Goal: Check status: Check status

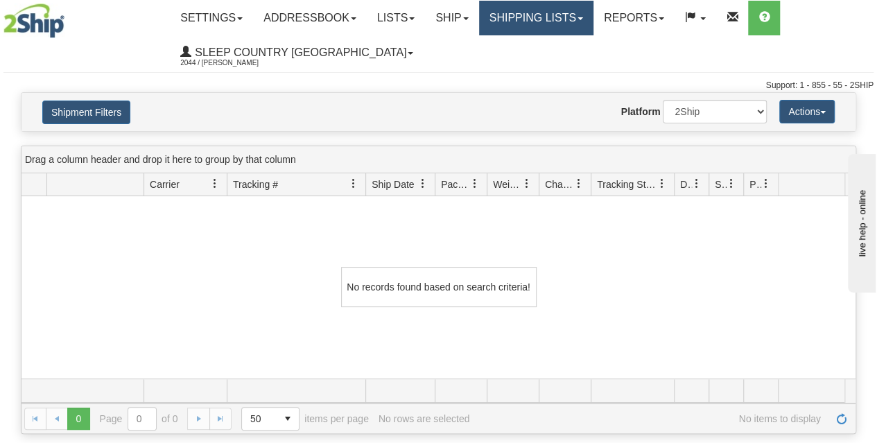
click at [571, 15] on link "Shipping lists" at bounding box center [536, 18] width 114 height 35
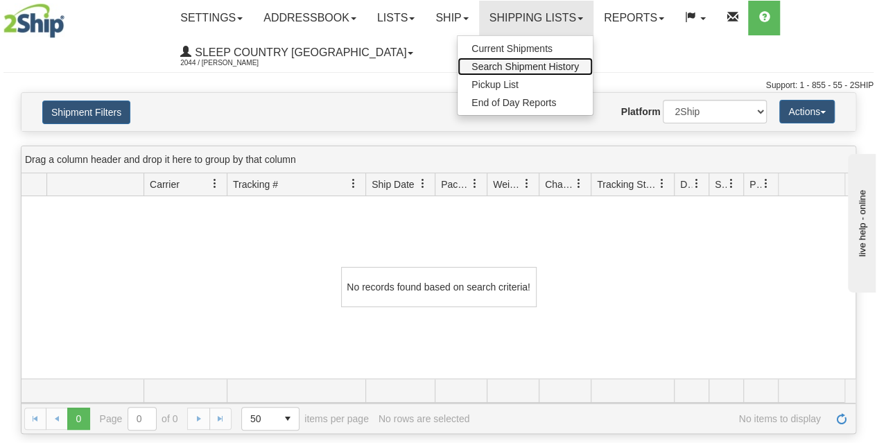
click at [530, 69] on span "Search Shipment History" at bounding box center [524, 66] width 107 height 11
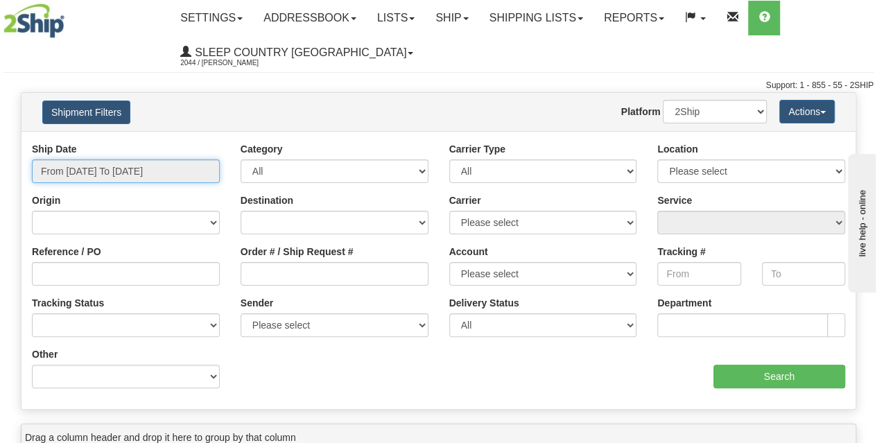
click at [166, 177] on input "From 09/18/2025 To 09/19/2025" at bounding box center [126, 171] width 188 height 24
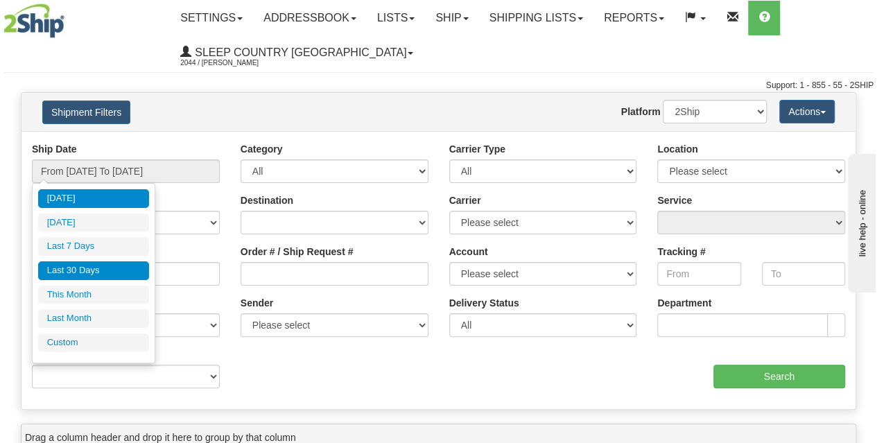
click at [107, 270] on li "Last 30 Days" at bounding box center [93, 270] width 111 height 19
type input "From [DATE] To [DATE]"
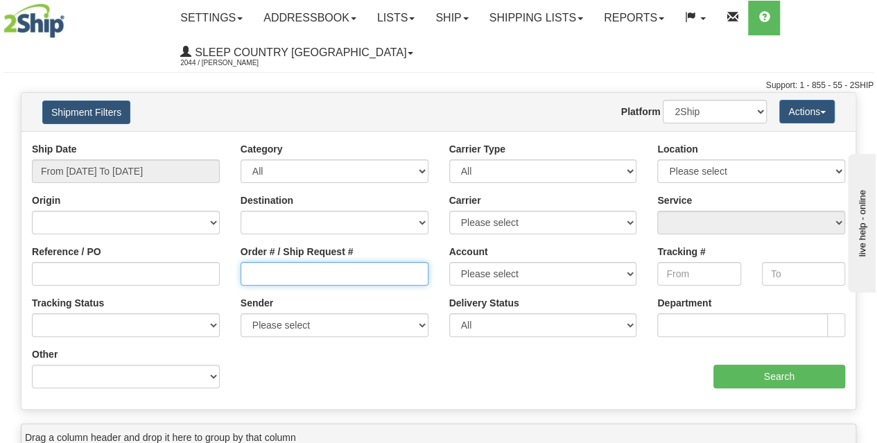
click at [300, 273] on input "Order # / Ship Request #" at bounding box center [335, 274] width 188 height 24
paste input "9000I049293"
type input "9000I049293"
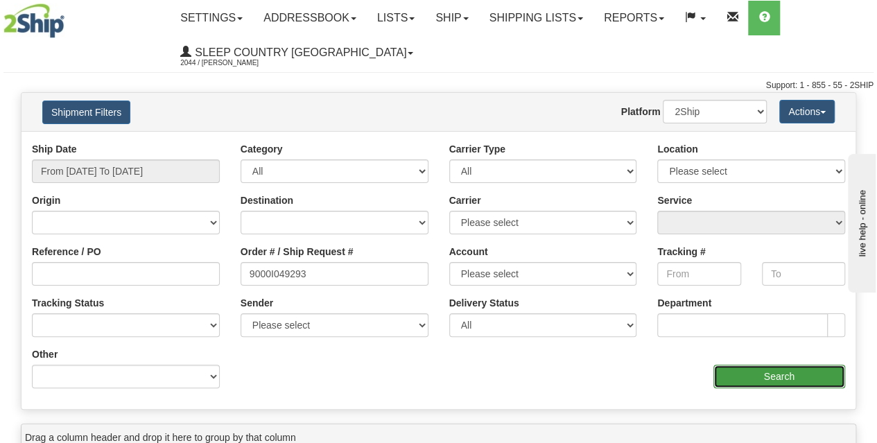
click at [768, 385] on input "Search" at bounding box center [779, 377] width 132 height 24
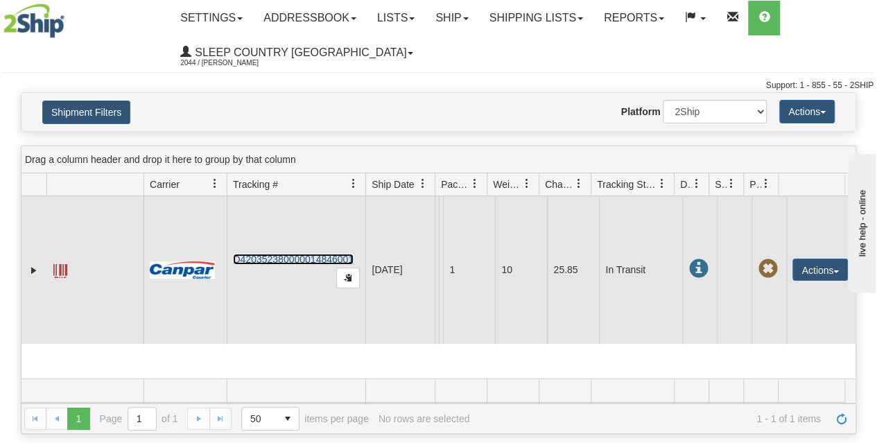
click at [309, 260] on link "D420352380000014846001" at bounding box center [293, 259] width 121 height 11
